Goal: Task Accomplishment & Management: Manage account settings

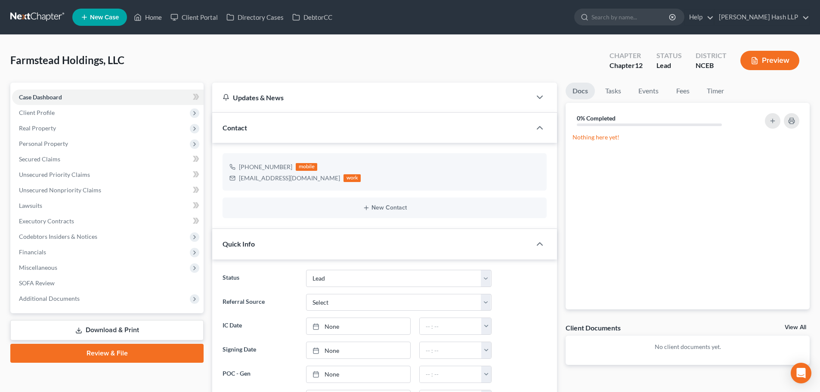
select select "10"
click at [156, 12] on link "Home" at bounding box center [148, 16] width 37 height 15
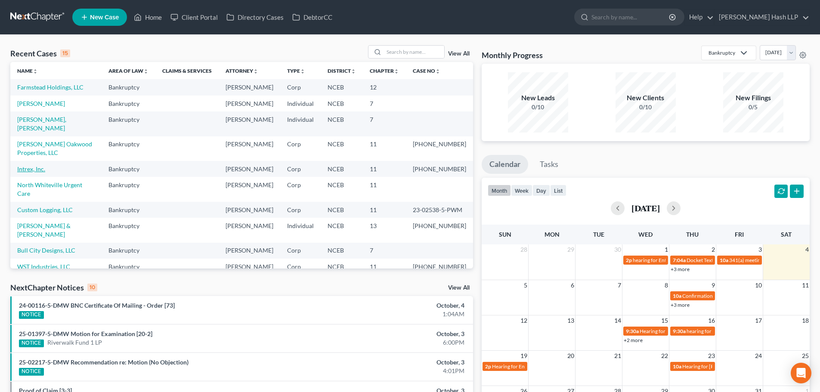
click at [32, 173] on link "Intrex, Inc." at bounding box center [31, 168] width 28 height 7
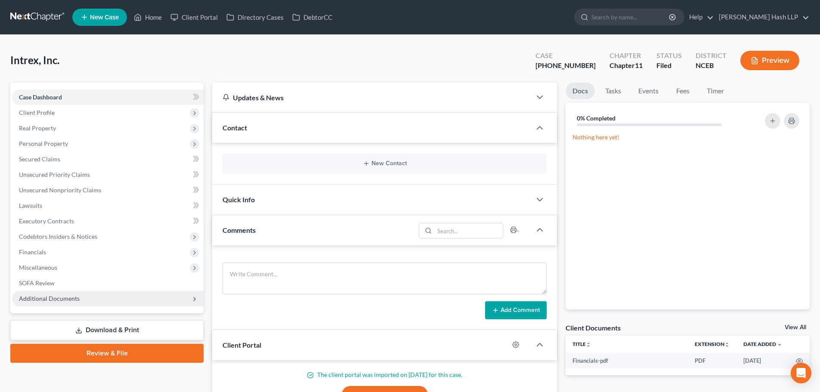
click at [79, 296] on span "Additional Documents" at bounding box center [107, 298] width 191 height 15
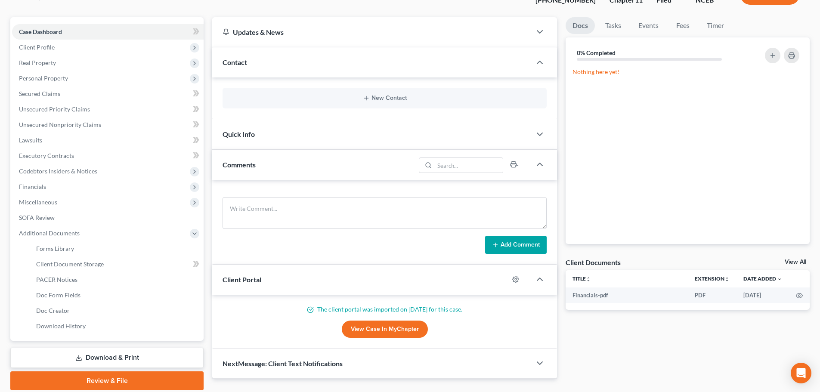
scroll to position [86, 0]
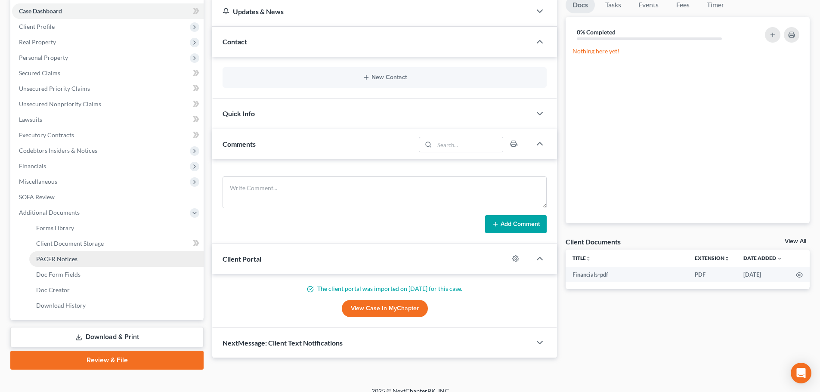
click at [77, 264] on link "PACER Notices" at bounding box center [116, 258] width 174 height 15
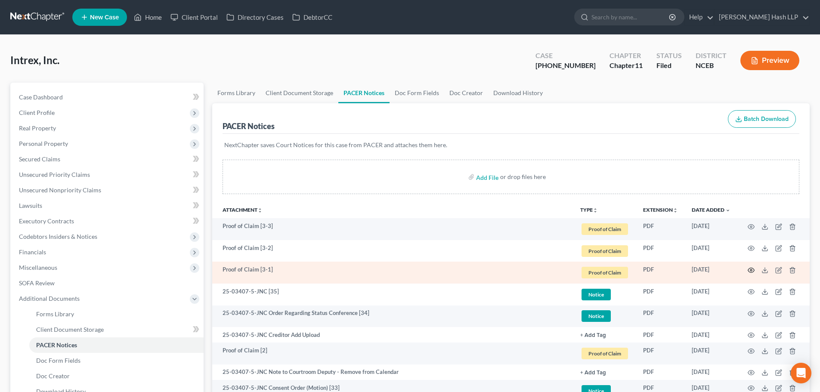
click at [752, 269] on icon "button" at bounding box center [750, 270] width 7 height 7
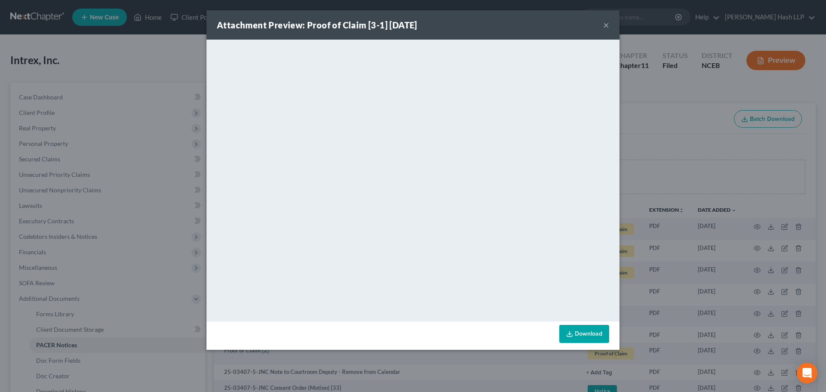
click at [607, 27] on button "×" at bounding box center [606, 25] width 6 height 10
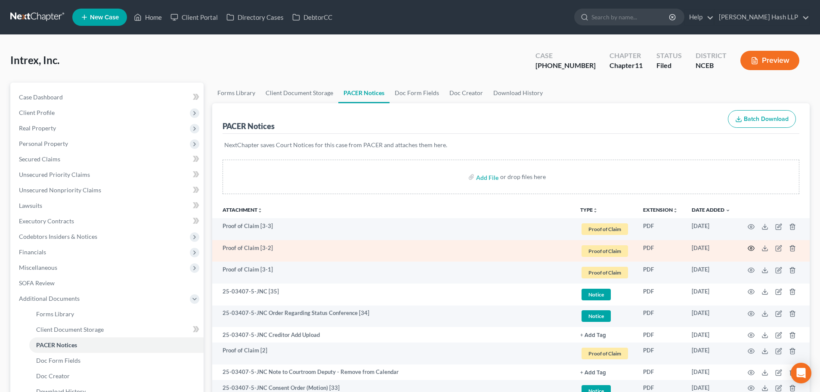
click at [748, 248] on icon "button" at bounding box center [750, 248] width 7 height 7
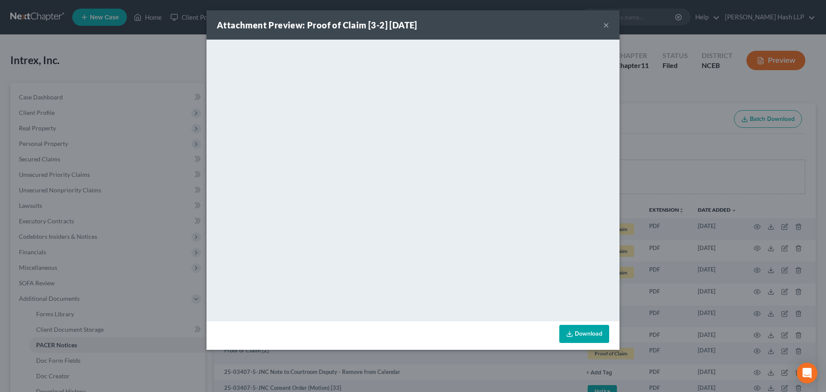
click at [606, 26] on button "×" at bounding box center [606, 25] width 6 height 10
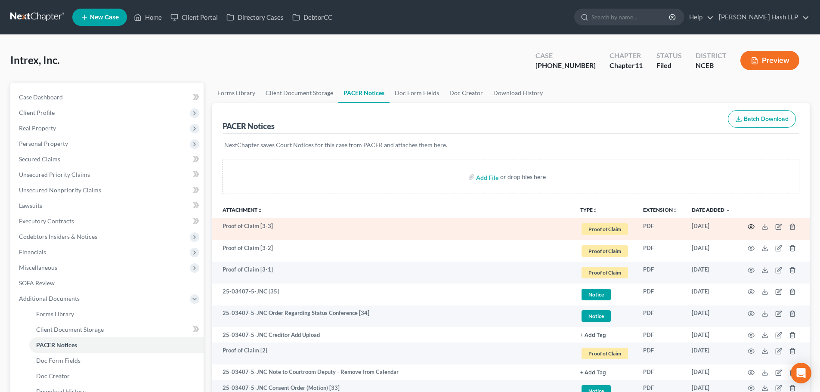
click at [750, 225] on icon "button" at bounding box center [750, 226] width 7 height 7
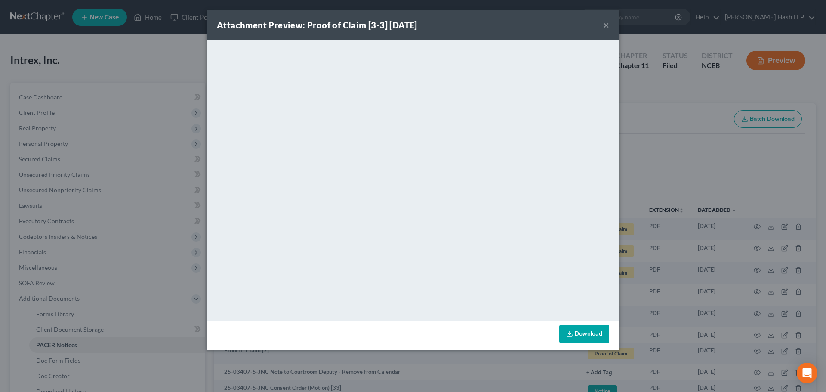
click at [606, 27] on button "×" at bounding box center [606, 25] width 6 height 10
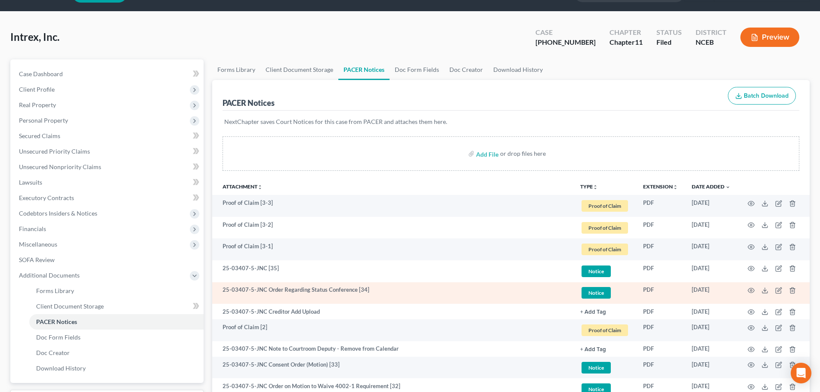
scroll to position [43, 0]
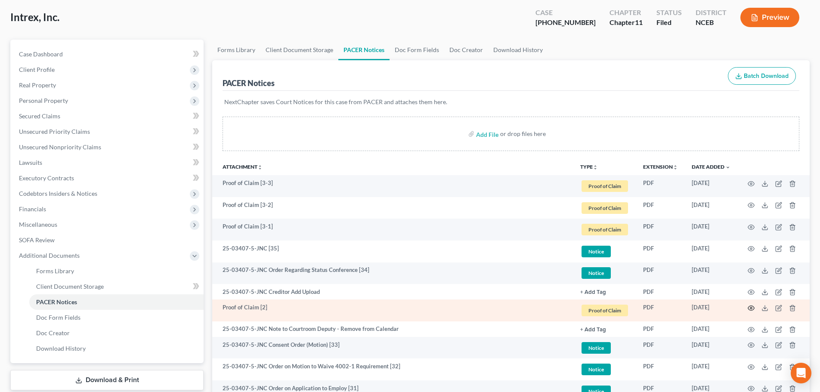
click at [750, 308] on icon "button" at bounding box center [750, 308] width 7 height 7
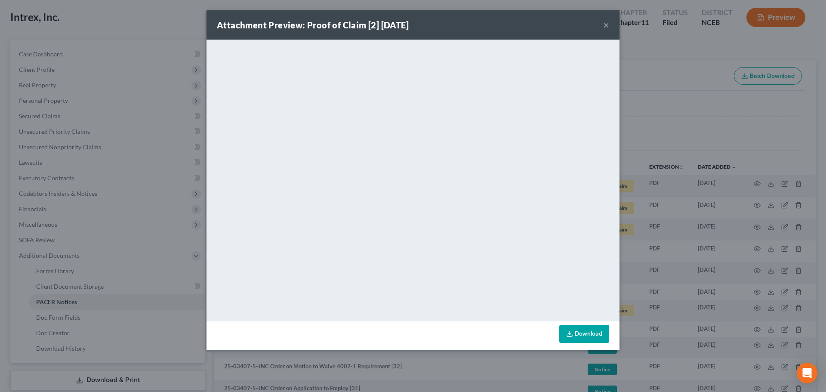
drag, startPoint x: 605, startPoint y: 22, endPoint x: 506, endPoint y: 0, distance: 101.8
click at [605, 22] on button "×" at bounding box center [606, 25] width 6 height 10
